Goal: Information Seeking & Learning: Learn about a topic

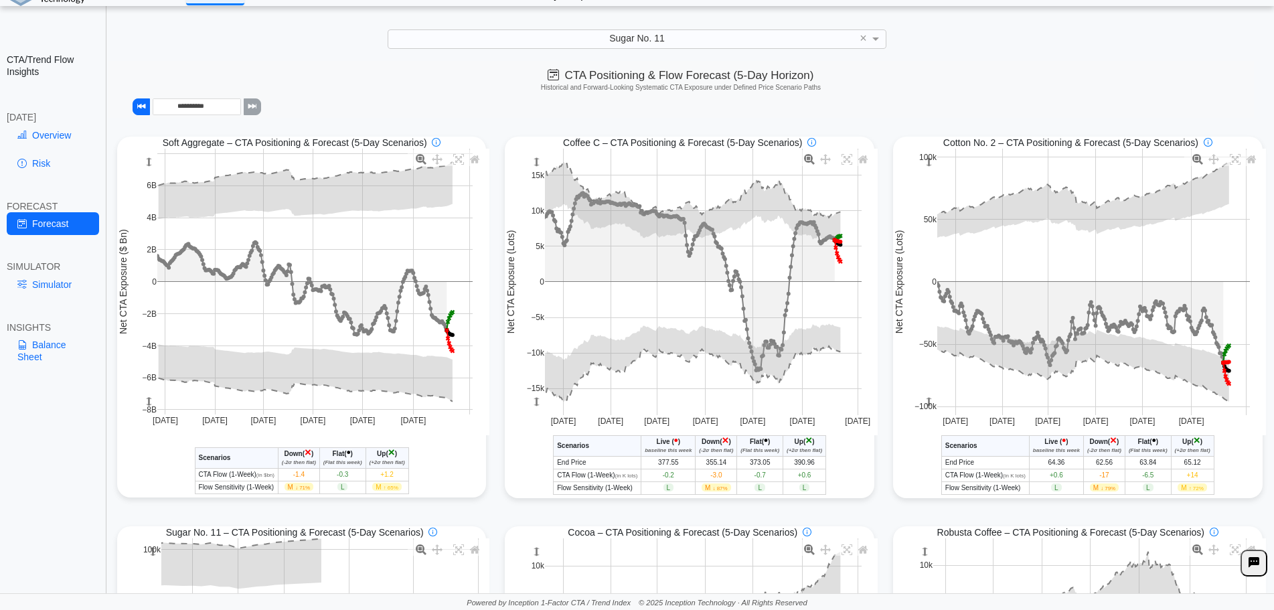
scroll to position [404, 0]
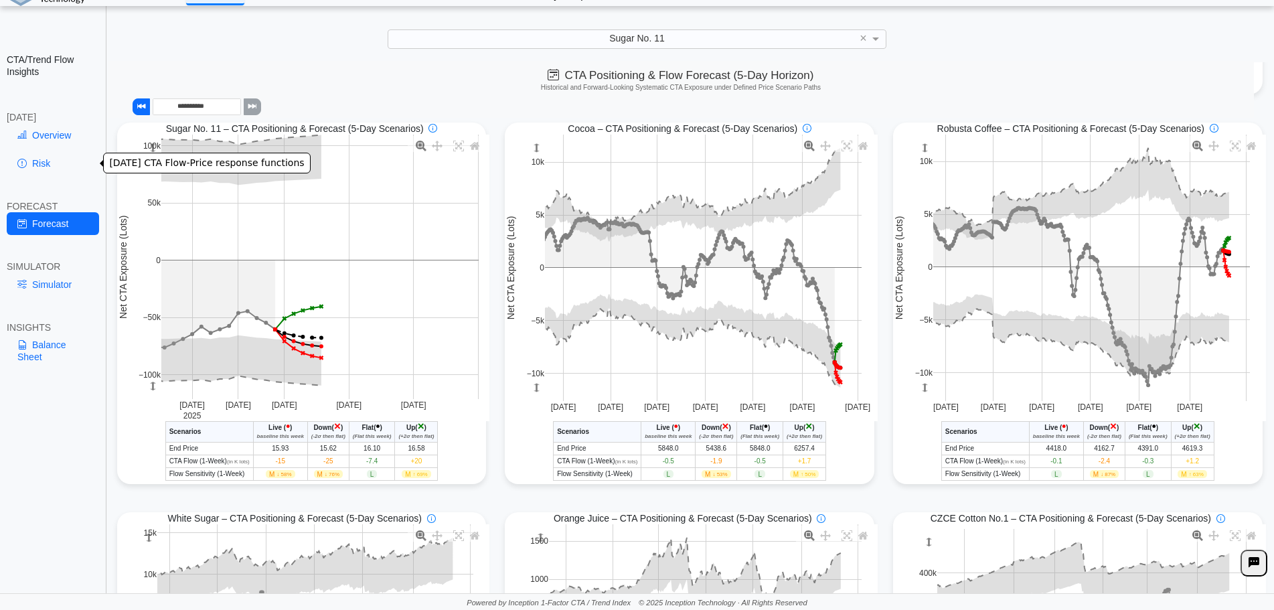
click at [40, 159] on link "Risk" at bounding box center [53, 163] width 92 height 23
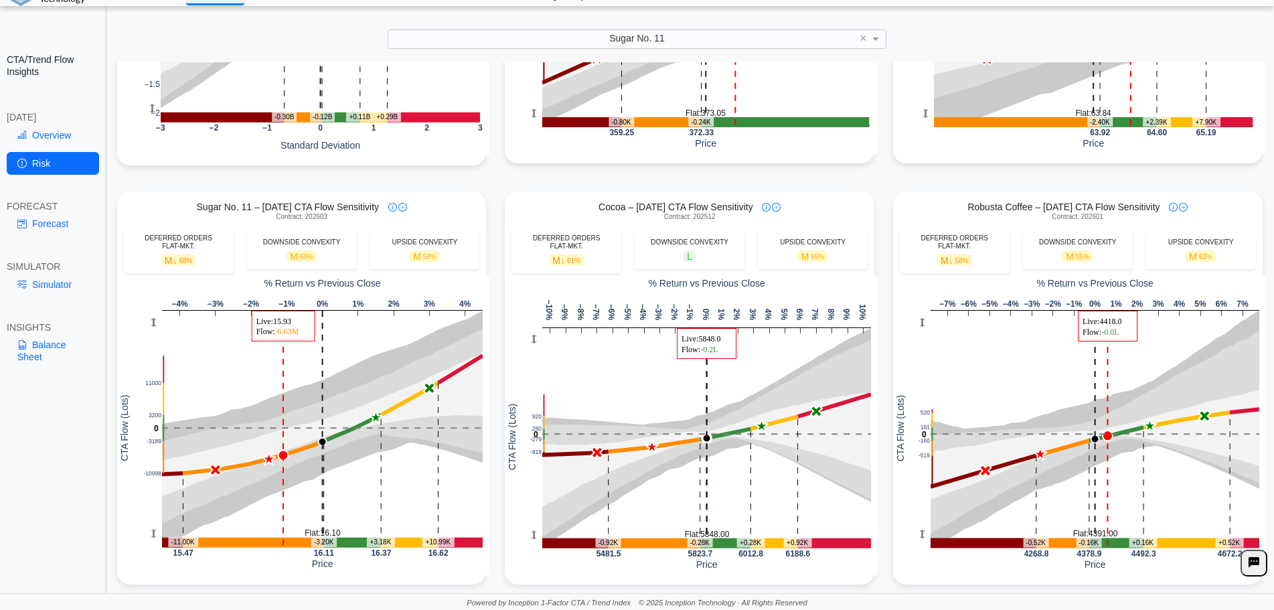
scroll to position [343, 0]
click at [46, 132] on link "Overview" at bounding box center [53, 135] width 92 height 23
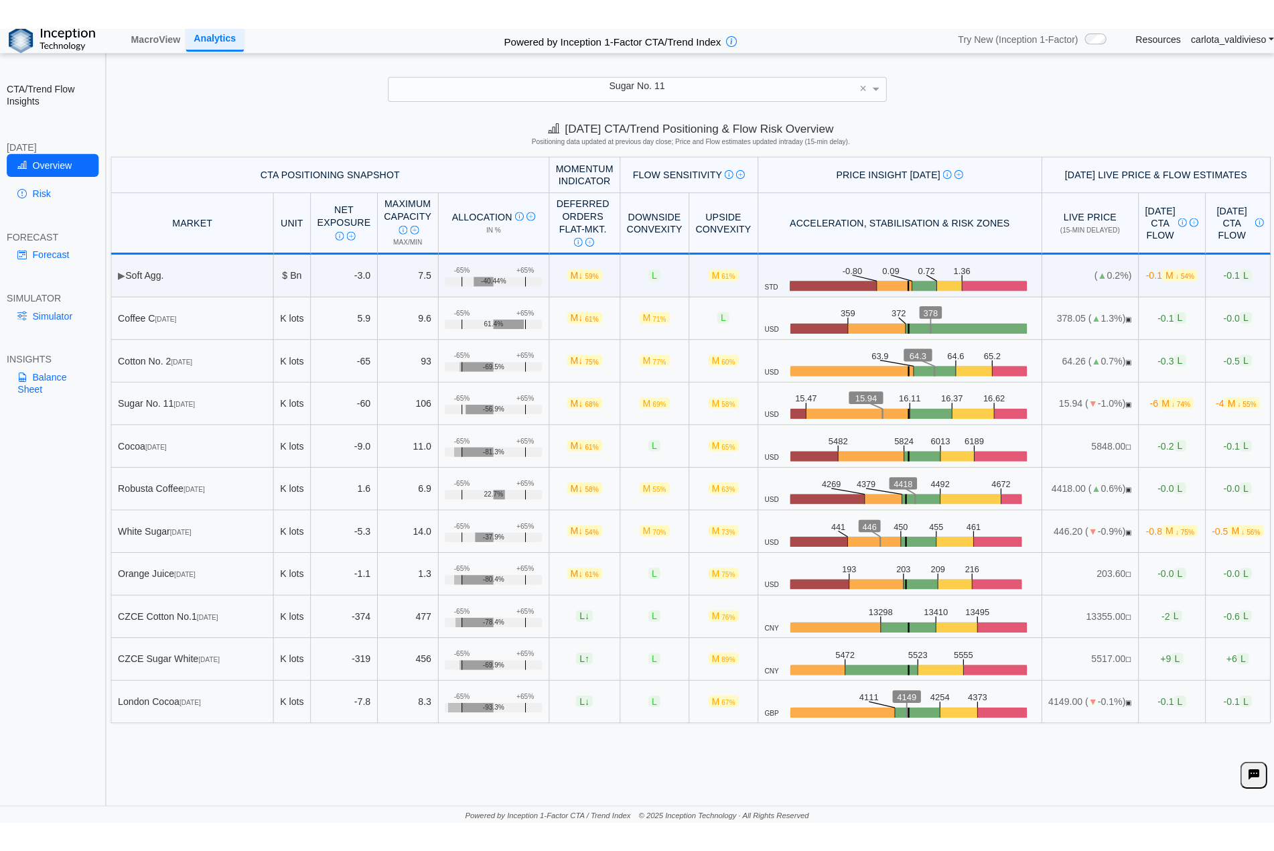
scroll to position [0, 0]
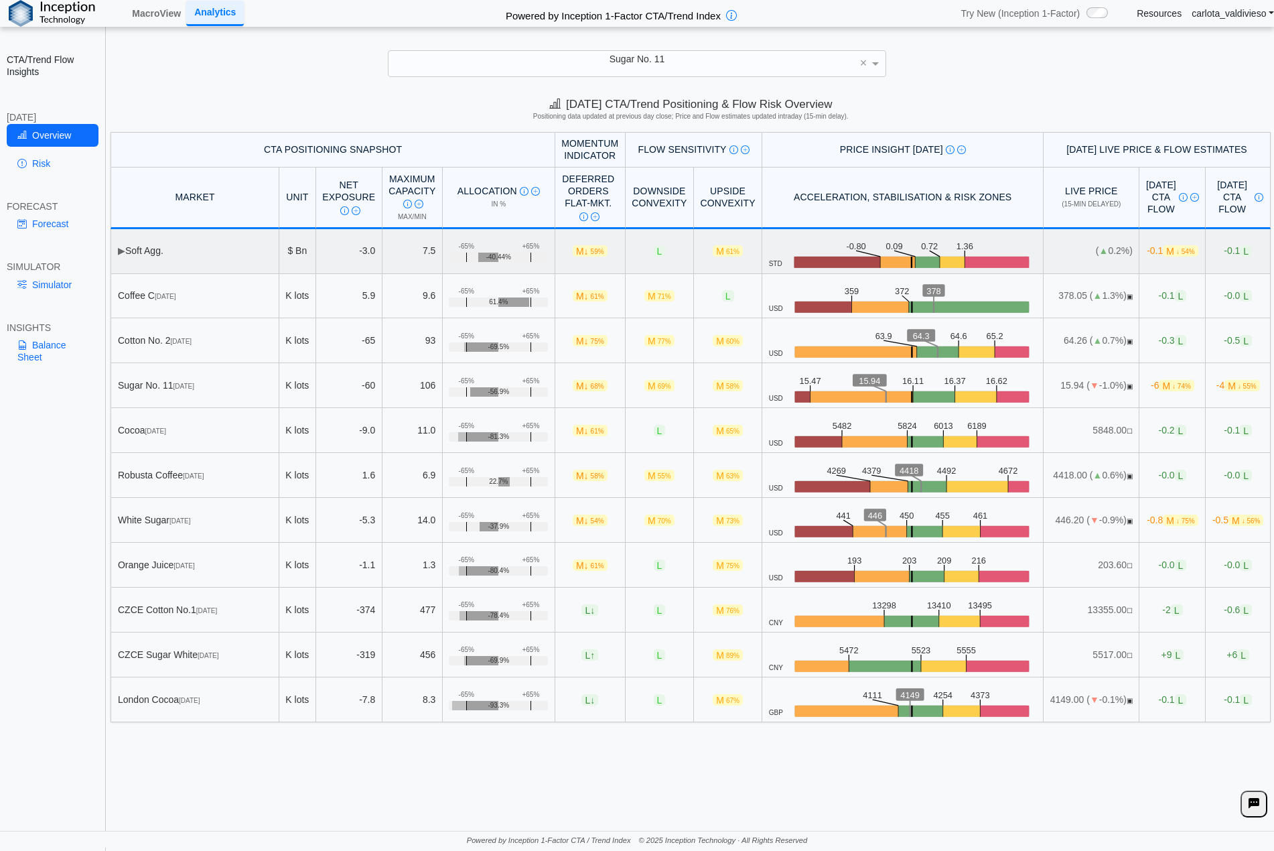
click at [123, 248] on span "▶" at bounding box center [121, 250] width 7 height 11
click at [121, 250] on span "▶" at bounding box center [121, 250] width 7 height 11
click at [213, 13] on link "Analytics" at bounding box center [215, 13] width 58 height 25
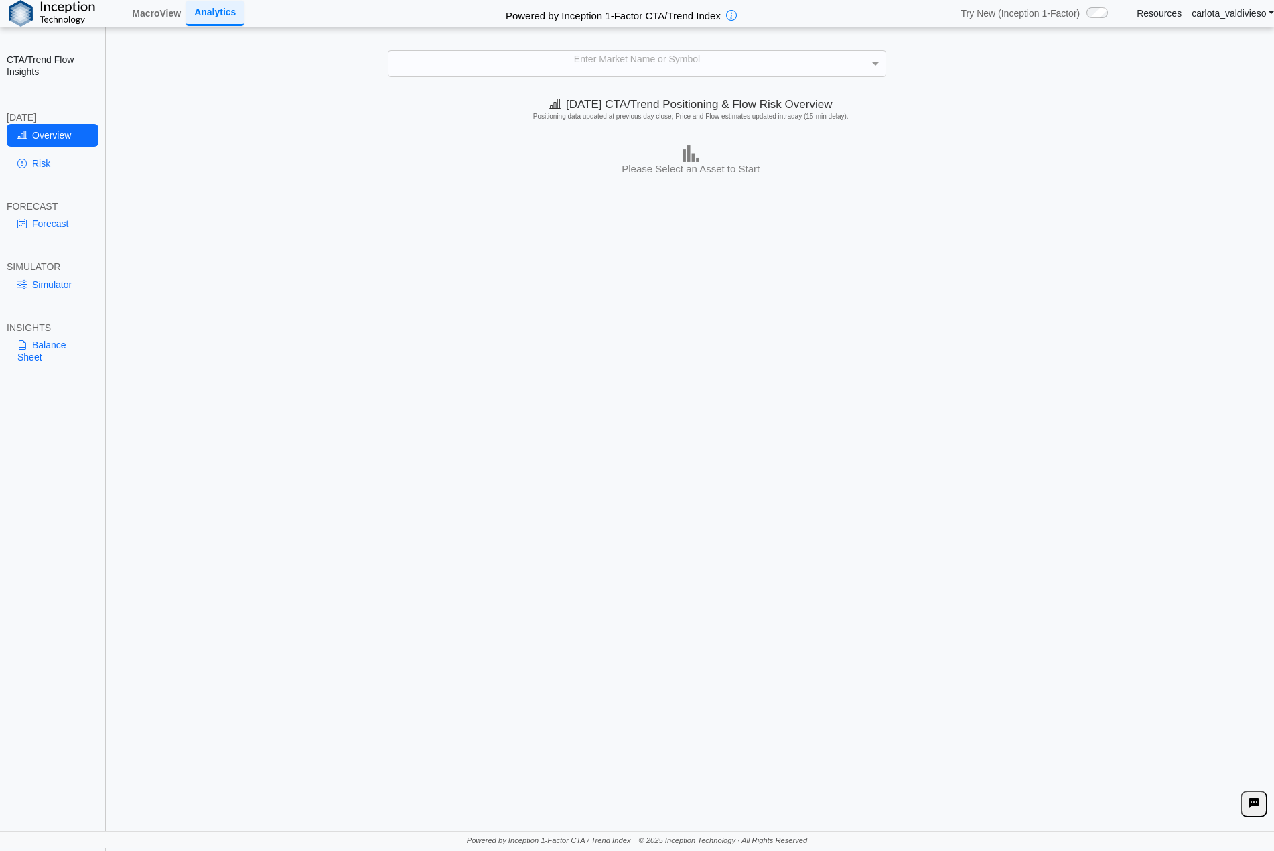
click at [554, 211] on div "Today's CTA/Trend Positioning & Flow Risk Overview Positioning data updated at …" at bounding box center [690, 460] width 1167 height 740
click at [168, 19] on link "MacroView" at bounding box center [157, 13] width 60 height 23
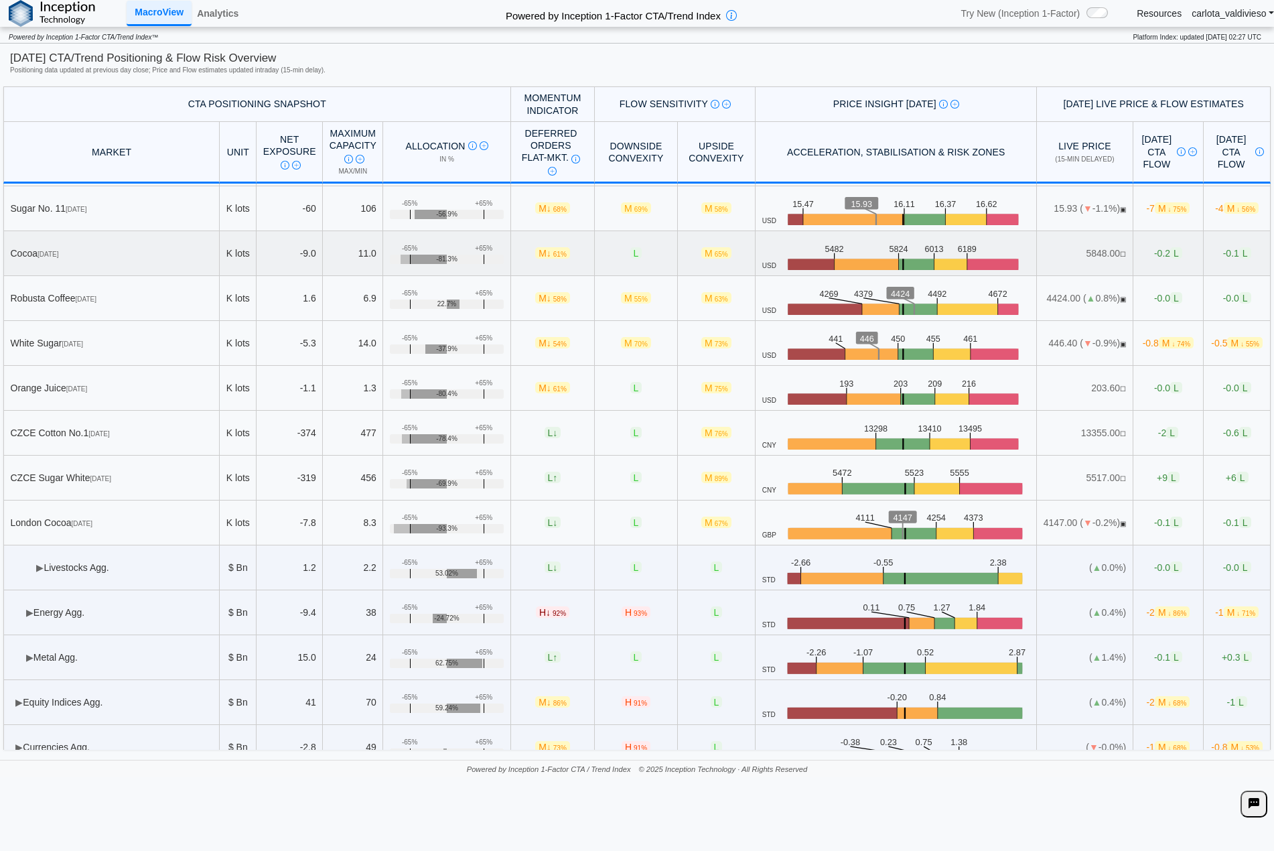
scroll to position [357, 0]
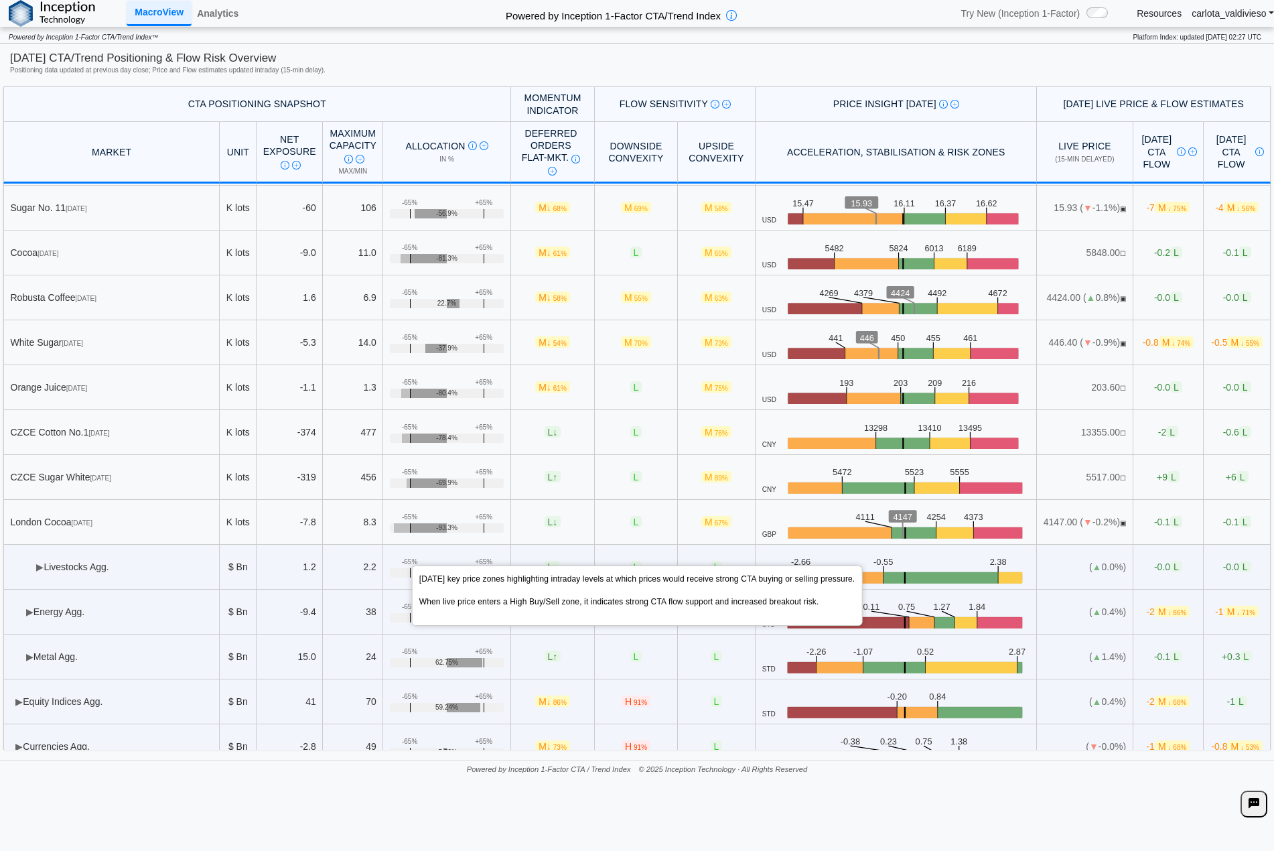
click at [939, 105] on img at bounding box center [943, 104] width 9 height 9
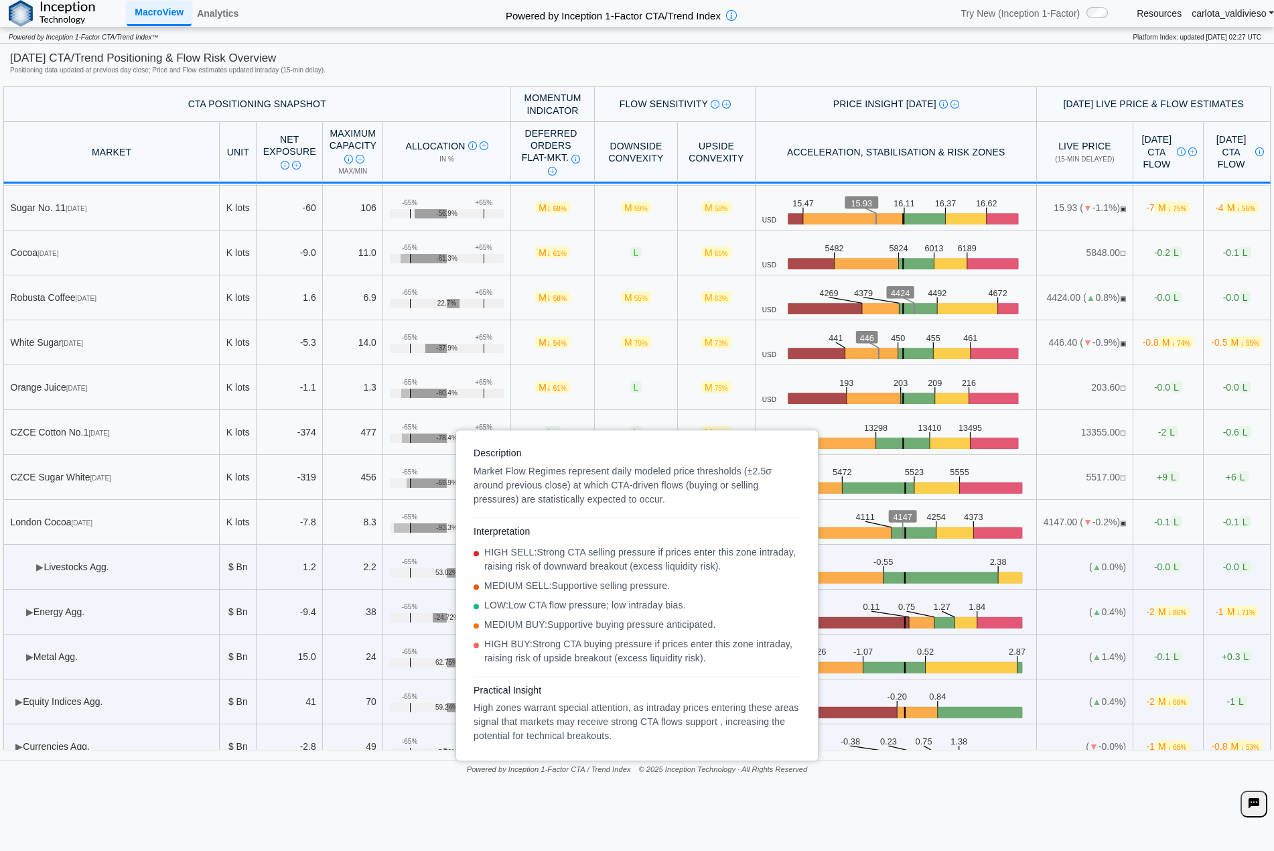
click at [950, 104] on img at bounding box center [954, 104] width 9 height 9
